Goal: Book appointment/travel/reservation

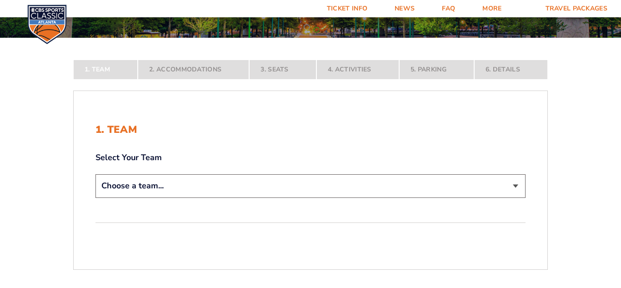
scroll to position [122, 0]
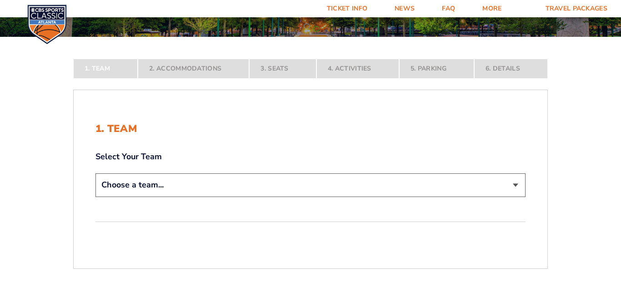
click at [516, 183] on select "Choose a team... [US_STATE] Wildcats [US_STATE] State Buckeyes [US_STATE] Tar H…" at bounding box center [310, 184] width 430 height 23
select select "12757"
click at [95, 196] on select "Choose a team... [US_STATE] Wildcats [US_STATE] State Buckeyes [US_STATE] Tar H…" at bounding box center [310, 184] width 430 height 23
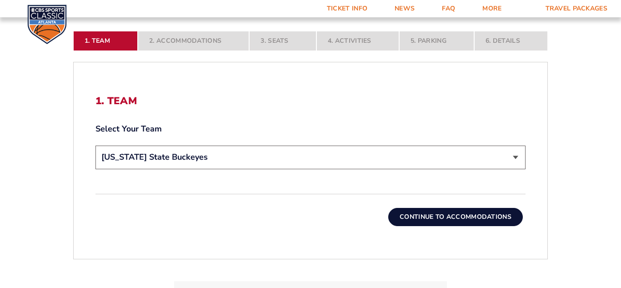
scroll to position [211, 0]
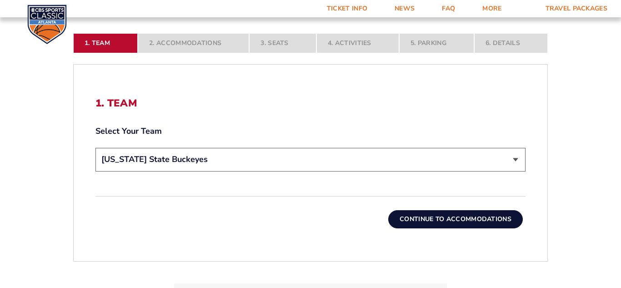
click at [496, 220] on button "Continue To Accommodations" at bounding box center [455, 219] width 134 height 18
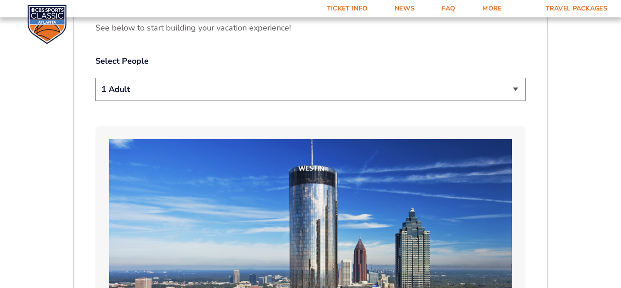
scroll to position [491, 0]
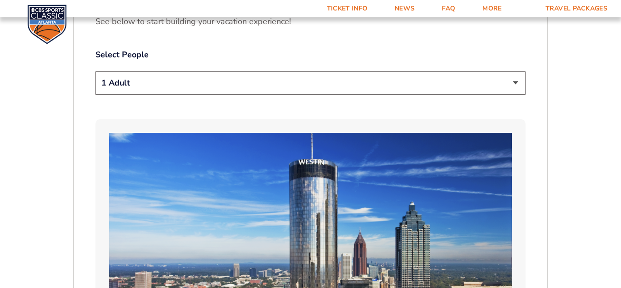
click at [518, 73] on select "1 Adult 2 Adults 3 Adults 4 Adults 2 Adults + 1 Child 2 Adults + 2 Children 2 A…" at bounding box center [310, 82] width 430 height 23
select select "2 Adults"
click at [95, 71] on select "1 Adult 2 Adults 3 Adults 4 Adults 2 Adults + 1 Child 2 Adults + 2 Children 2 A…" at bounding box center [310, 82] width 430 height 23
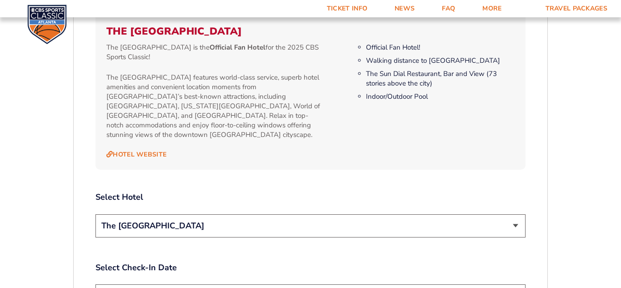
scroll to position [927, 0]
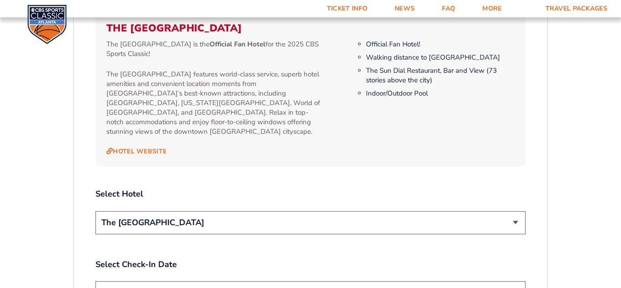
click at [517, 211] on select "The [GEOGRAPHIC_DATA]" at bounding box center [310, 222] width 430 height 23
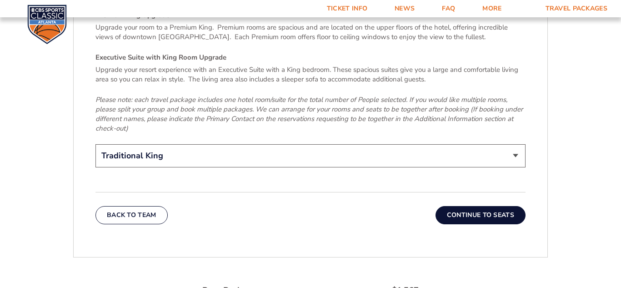
scroll to position [1420, 0]
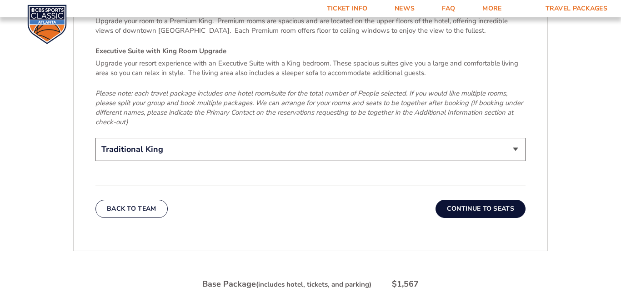
click at [485, 199] on button "Continue To Seats" at bounding box center [480, 208] width 90 height 18
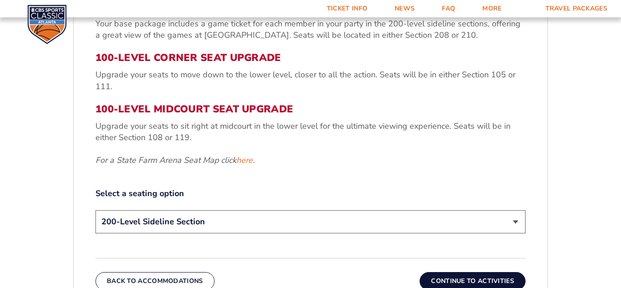
scroll to position [354, 0]
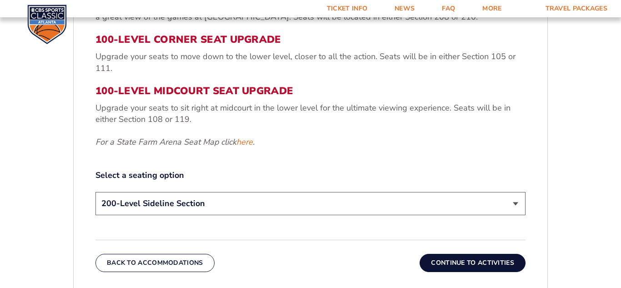
click at [481, 262] on button "Continue To Activities" at bounding box center [472, 262] width 106 height 18
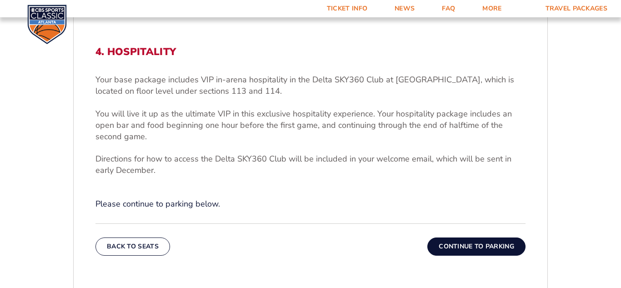
scroll to position [259, 0]
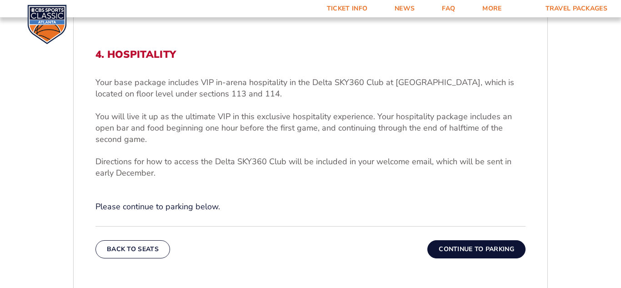
click at [486, 250] on button "Continue To Parking" at bounding box center [476, 249] width 98 height 18
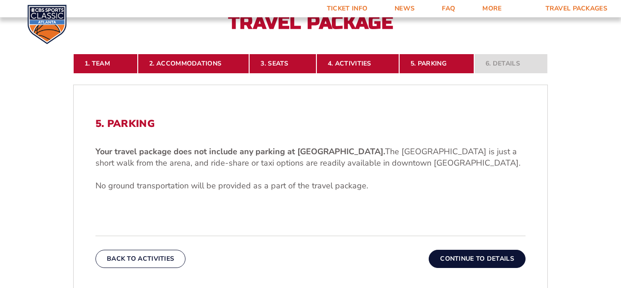
scroll to position [209, 0]
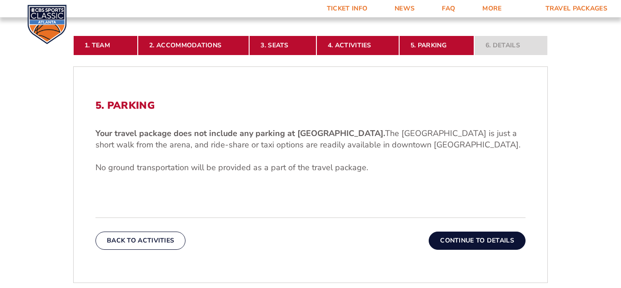
click at [488, 245] on button "Continue To Details" at bounding box center [476, 240] width 97 height 18
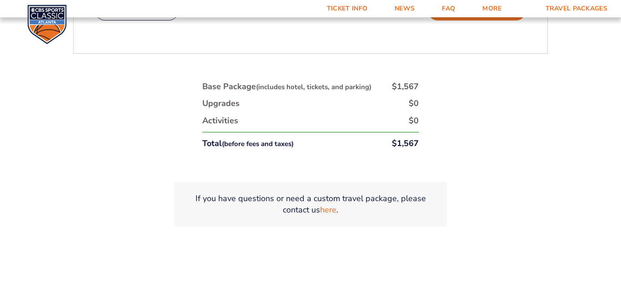
scroll to position [502, 0]
